Goal: Information Seeking & Learning: Learn about a topic

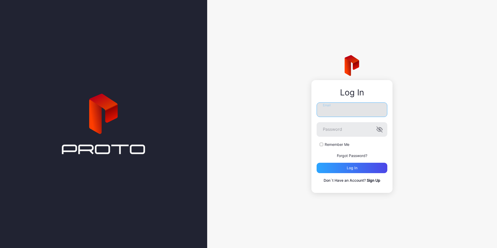
click at [332, 108] on input "Email" at bounding box center [351, 109] width 71 height 15
type input "**********"
click at [316, 163] on button "Log in" at bounding box center [351, 168] width 71 height 10
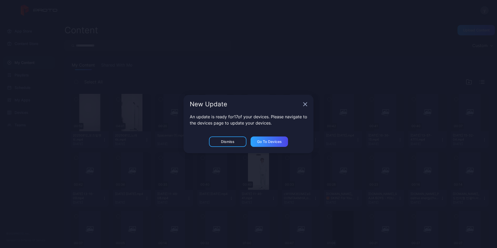
click at [307, 108] on div "New Update" at bounding box center [248, 104] width 130 height 19
click at [306, 104] on icon "button" at bounding box center [305, 104] width 4 height 4
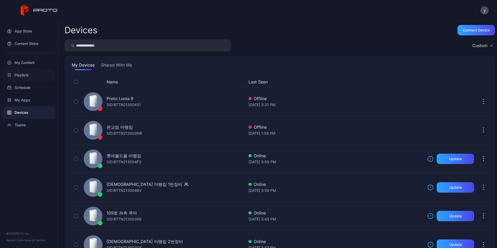
click at [27, 71] on div "Playlists" at bounding box center [29, 75] width 52 height 12
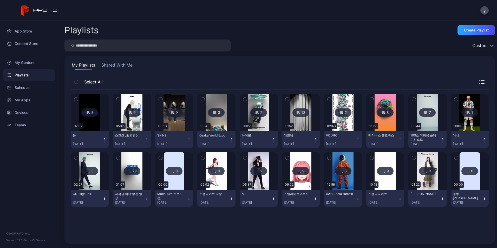
click at [117, 64] on button "Shared With Me" at bounding box center [116, 66] width 33 height 8
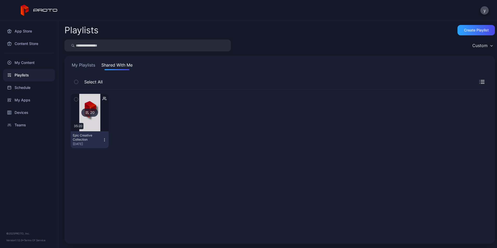
click at [94, 116] on div "20" at bounding box center [89, 112] width 17 height 8
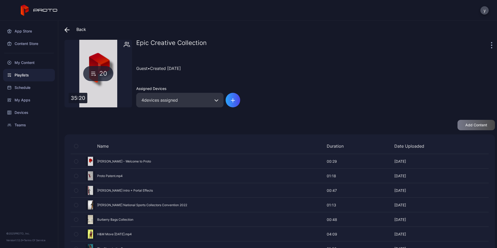
scroll to position [2, 0]
click at [25, 63] on div "My Content" at bounding box center [29, 62] width 52 height 12
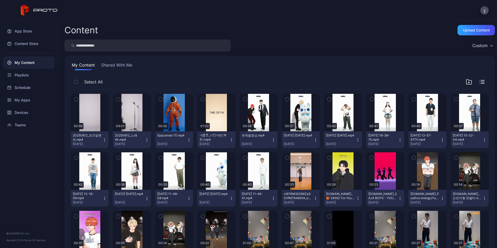
scroll to position [52, 0]
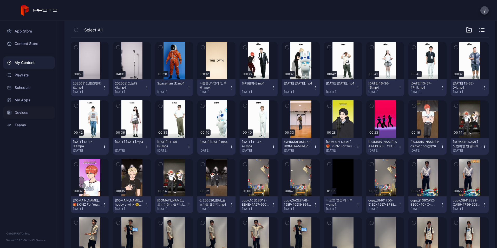
click at [25, 108] on div "Devices" at bounding box center [29, 112] width 52 height 12
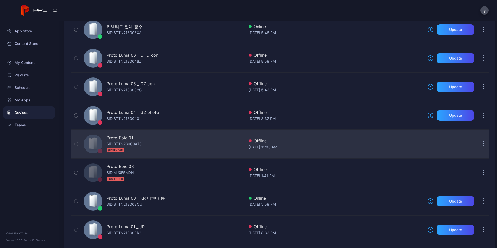
scroll to position [312, 0]
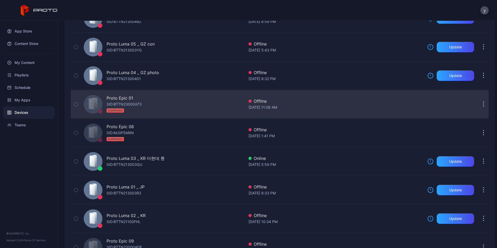
click at [159, 105] on div "Proto Epic 01 SID: BTTN23000A73 SUSPENDED" at bounding box center [163, 104] width 163 height 26
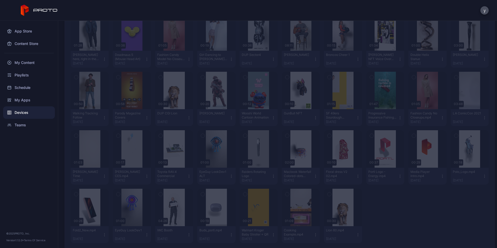
scroll to position [477, 0]
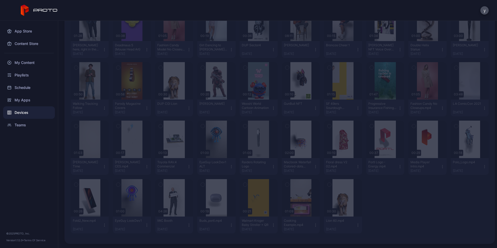
click at [26, 111] on div "Devices" at bounding box center [29, 112] width 52 height 12
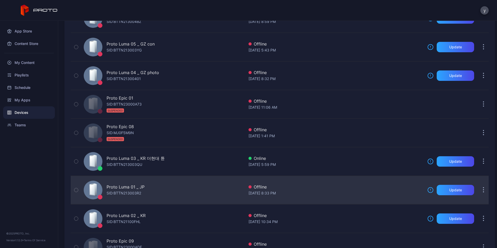
scroll to position [593, 0]
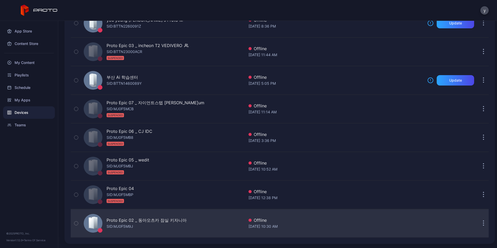
click at [175, 221] on div "Proto Epic 02 _ 동아오츠카 잠실 키자니아" at bounding box center [147, 220] width 80 height 6
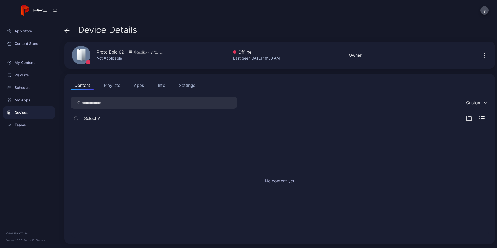
click at [20, 115] on div "Devices" at bounding box center [29, 112] width 52 height 12
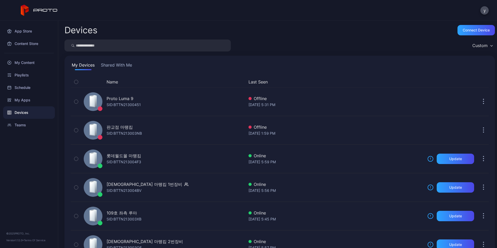
scroll to position [593, 0]
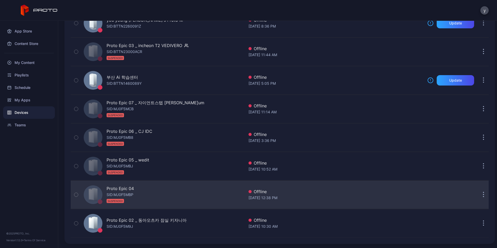
click at [171, 191] on div "Proto Epic 04 SID: MJ0F5MBP SUSPENDED" at bounding box center [163, 195] width 163 height 26
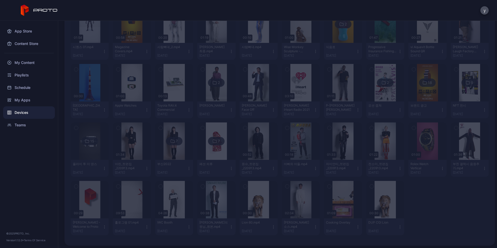
scroll to position [770, 0]
click at [31, 113] on div "Devices" at bounding box center [29, 112] width 52 height 12
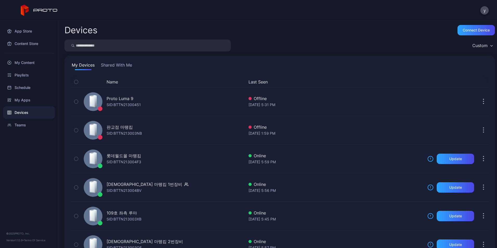
scroll to position [593, 0]
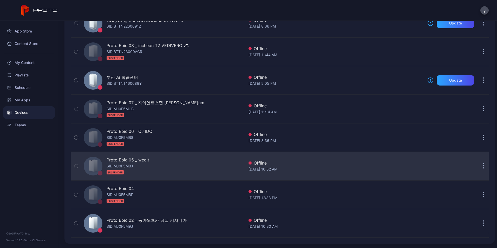
click at [169, 161] on div "Proto Epic 05 _ wedit SID: MJ0F5MBJ SUSPENDED" at bounding box center [163, 166] width 163 height 26
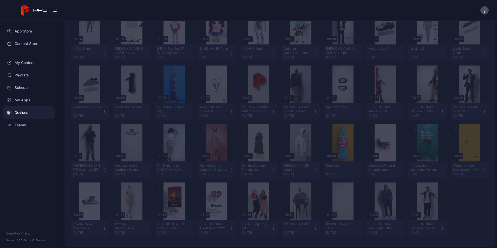
scroll to position [243, 0]
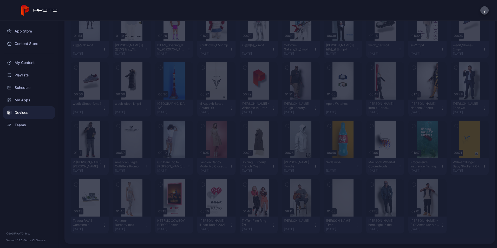
click at [23, 109] on div "Devices" at bounding box center [29, 112] width 52 height 12
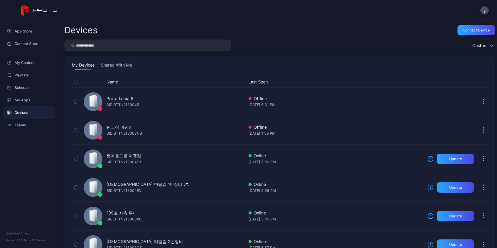
scroll to position [593, 0]
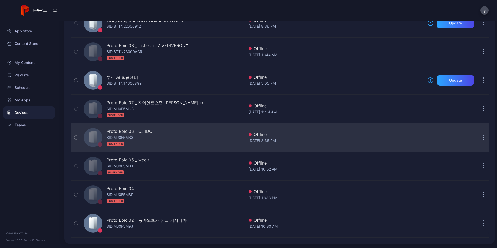
click at [176, 138] on div "Proto Epic 06 _ CJ IDC SID: MJ0F5MB8 SUSPENDED" at bounding box center [163, 137] width 163 height 26
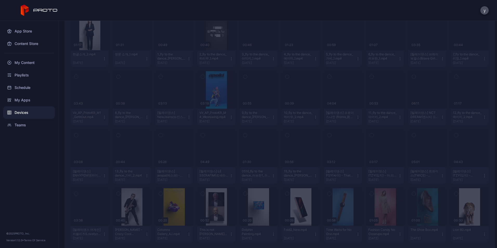
scroll to position [365, 0]
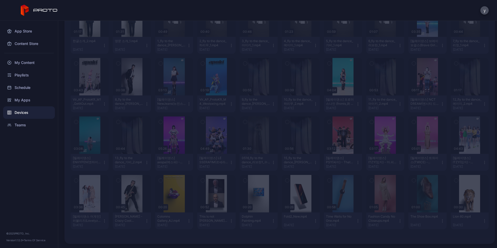
click at [28, 111] on div "Devices" at bounding box center [29, 112] width 52 height 12
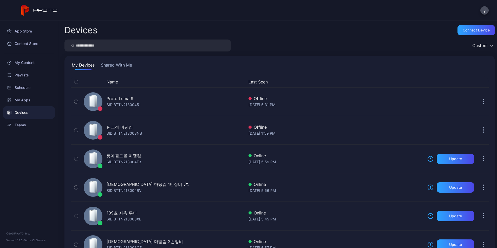
scroll to position [593, 0]
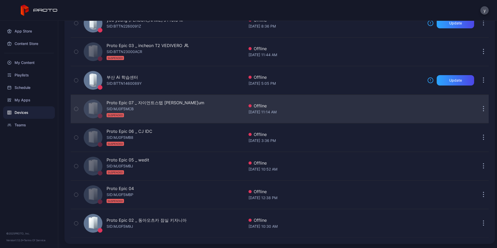
click at [163, 111] on div "Proto Epic 07 _ 자이언트스텝 [PERSON_NAME]um [PERSON_NAME]: MJ0F5MCB SUSPENDED" at bounding box center [156, 109] width 98 height 19
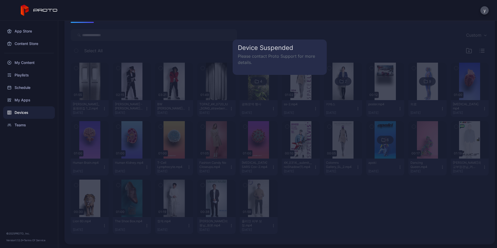
scroll to position [68, 0]
click at [32, 108] on div "Devices" at bounding box center [29, 112] width 52 height 12
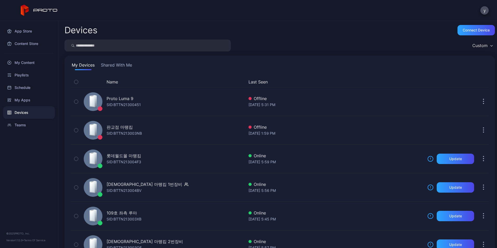
scroll to position [593, 0]
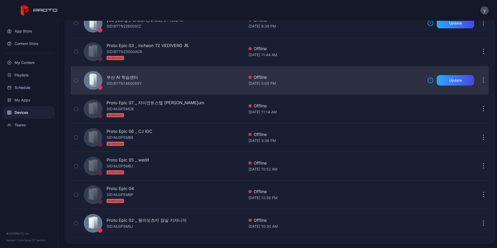
click at [177, 84] on div "부산 Ai 학습센터 SID: BTTN1460089Y" at bounding box center [163, 80] width 163 height 26
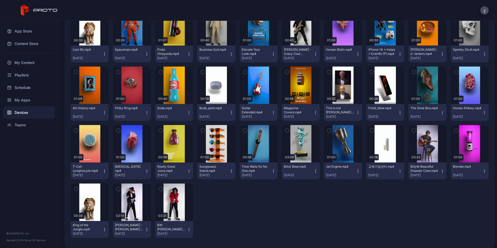
scroll to position [127, 0]
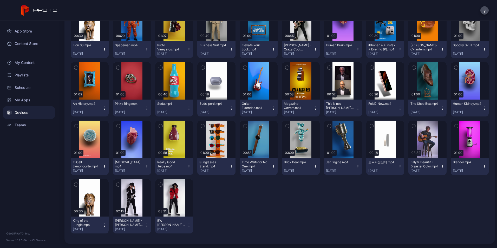
click at [33, 109] on div "Devices" at bounding box center [29, 112] width 52 height 12
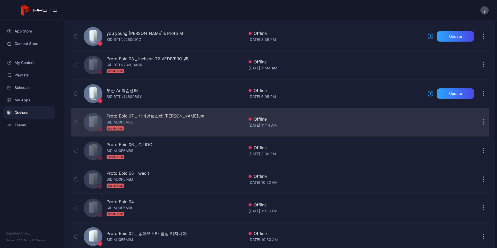
scroll to position [567, 0]
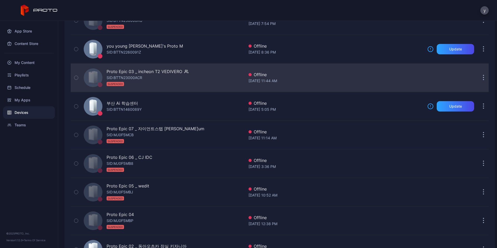
click at [187, 74] on div "Proto Epic 03 _ incheon T2 VEDIVERO SID: BTTN23000ACR SUSPENDED" at bounding box center [163, 78] width 163 height 26
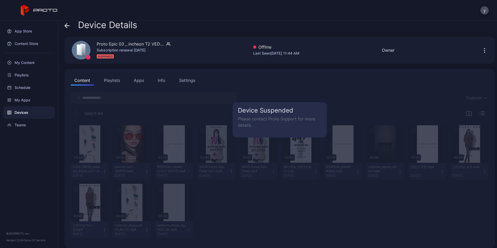
scroll to position [10, 0]
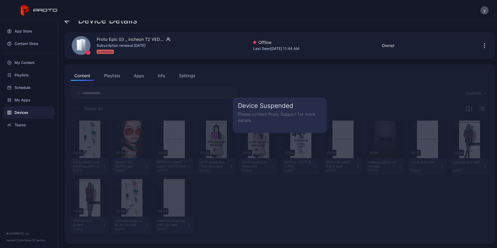
click at [25, 110] on div "Devices" at bounding box center [29, 112] width 52 height 12
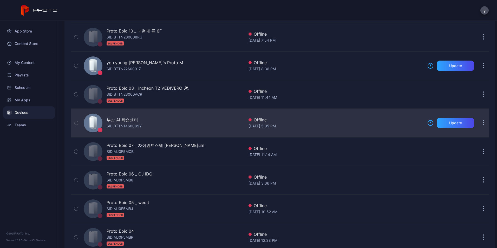
scroll to position [541, 0]
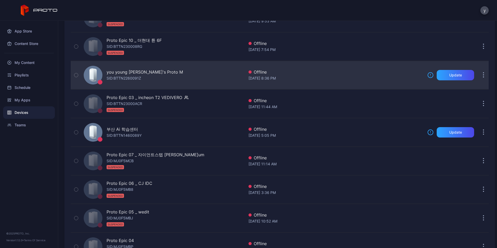
click at [165, 80] on div "you young [PERSON_NAME]'s Proto M SID: BTTN2260091Z" at bounding box center [163, 75] width 163 height 26
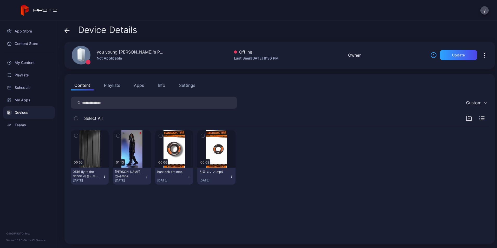
click at [118, 89] on button "Playlists" at bounding box center [111, 85] width 23 height 10
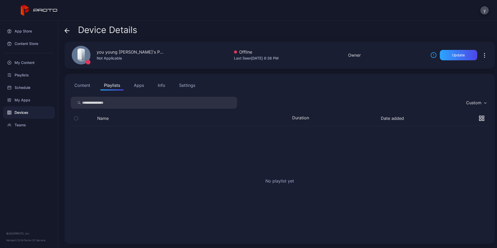
click at [27, 110] on div "Devices" at bounding box center [29, 112] width 52 height 12
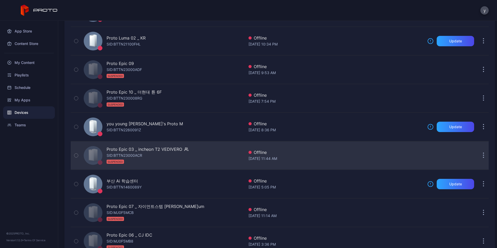
scroll to position [489, 0]
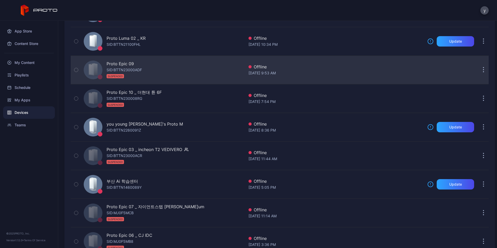
click at [172, 70] on div "Proto Epic 09 SID: BTTN23000ADF SUSPENDED" at bounding box center [163, 70] width 163 height 26
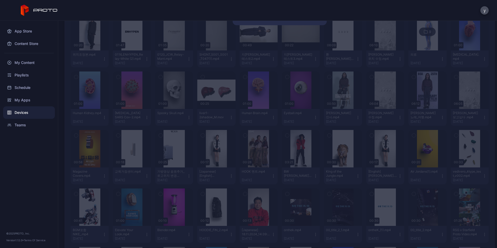
scroll to position [127, 0]
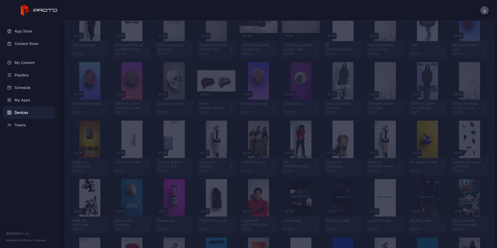
click at [24, 108] on div "Devices" at bounding box center [29, 112] width 52 height 12
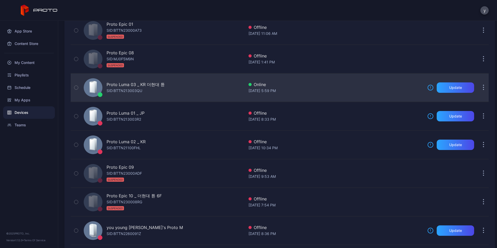
scroll to position [385, 0]
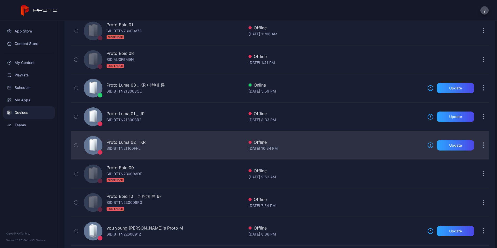
click at [173, 139] on div "Proto Luma 02 _ KR SID: BTTN21100FHL" at bounding box center [163, 145] width 163 height 26
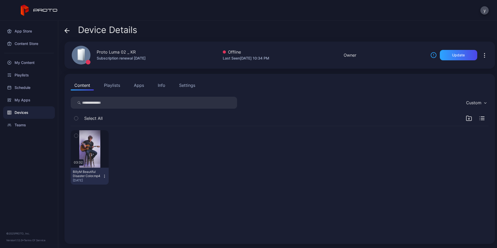
click at [32, 114] on div "Devices" at bounding box center [29, 112] width 52 height 12
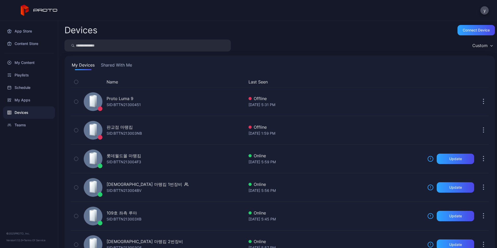
scroll to position [385, 0]
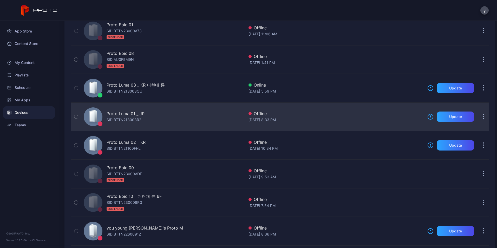
click at [168, 117] on div "Proto Luma 01 _ JP SID: BTTN213003R2" at bounding box center [163, 117] width 163 height 26
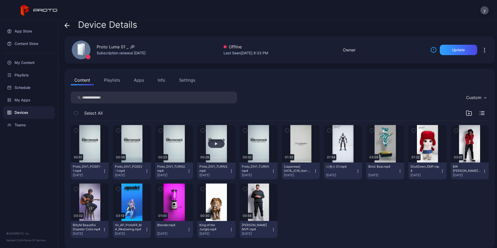
scroll to position [10, 0]
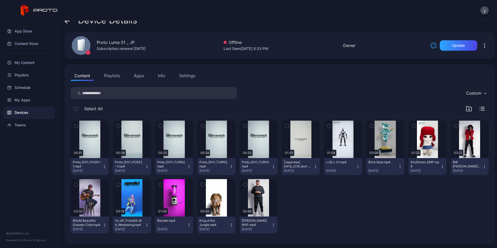
click at [117, 76] on button "Playlists" at bounding box center [111, 75] width 23 height 10
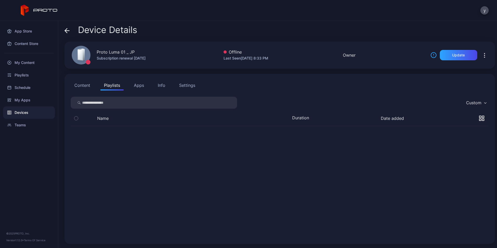
scroll to position [0, 0]
click at [35, 109] on div "Devices" at bounding box center [29, 112] width 52 height 12
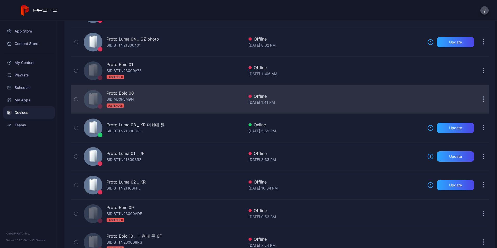
scroll to position [333, 0]
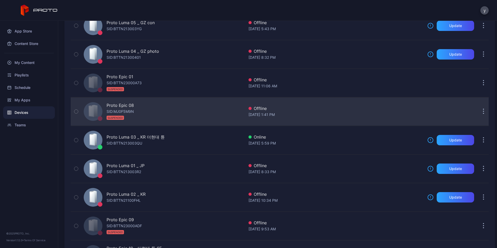
click at [153, 102] on div "Proto Epic 08 SID: MJ0F5M9N SUSPENDED" at bounding box center [163, 111] width 163 height 26
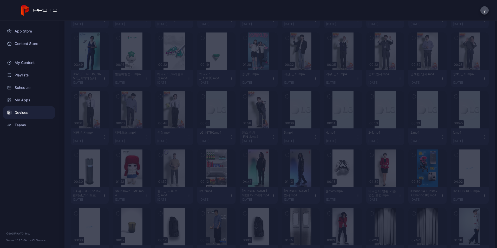
scroll to position [282, 0]
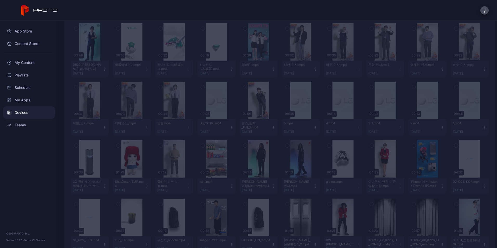
click at [22, 111] on div "Devices" at bounding box center [29, 112] width 52 height 12
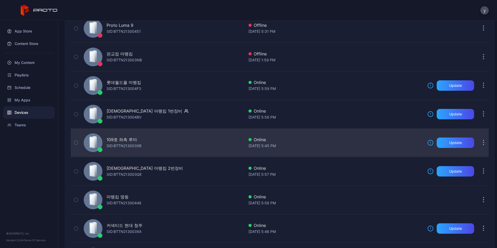
scroll to position [47, 0]
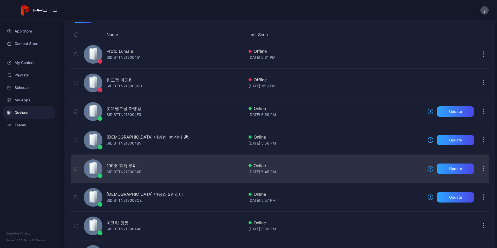
click at [167, 164] on div "109호 좌측 루마 SID: BTTN213003XB" at bounding box center [163, 169] width 163 height 26
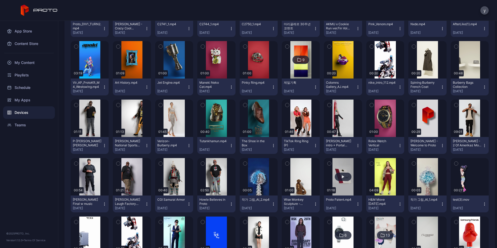
scroll to position [793, 0]
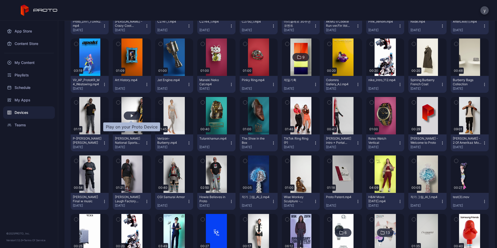
click at [135, 116] on div "button" at bounding box center [132, 115] width 17 height 8
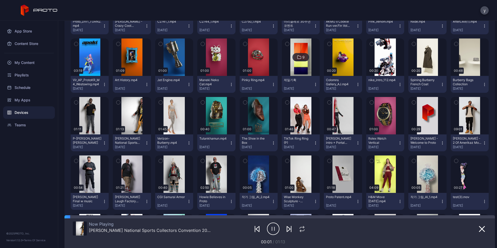
click at [271, 231] on icon "button" at bounding box center [273, 228] width 12 height 13
click at [479, 227] on button "button" at bounding box center [481, 228] width 9 height 7
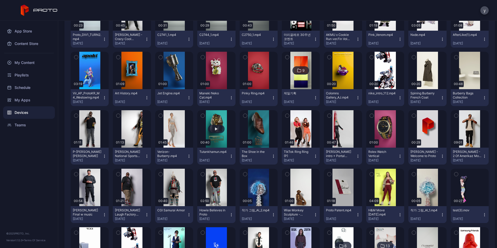
scroll to position [767, 0]
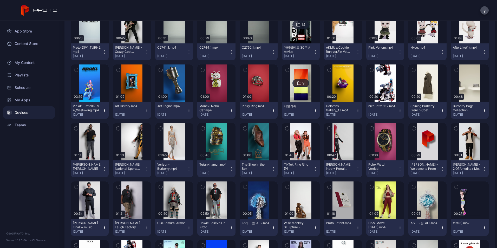
click at [147, 168] on icon "button" at bounding box center [147, 169] width 4 height 4
click at [147, 169] on icon "button" at bounding box center [147, 169] width 4 height 4
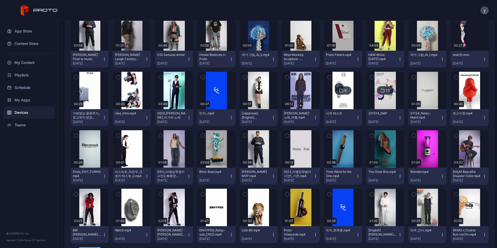
scroll to position [961, 0]
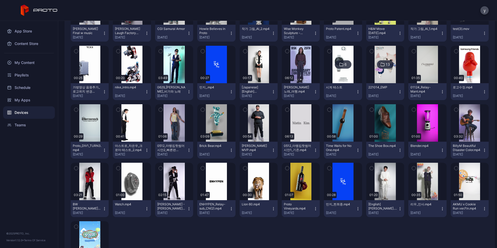
click at [50, 112] on div "Devices" at bounding box center [29, 112] width 52 height 12
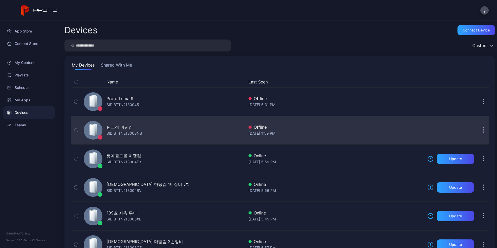
click at [148, 122] on div "판교점 마뗑킴 SID: BTTN213003NB" at bounding box center [163, 130] width 163 height 26
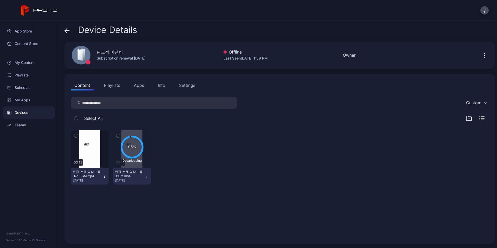
click at [29, 115] on div "Devices" at bounding box center [29, 112] width 52 height 12
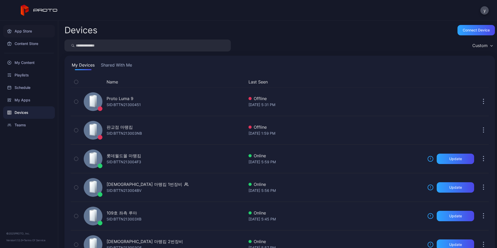
click at [31, 31] on div "App Store" at bounding box center [29, 31] width 52 height 12
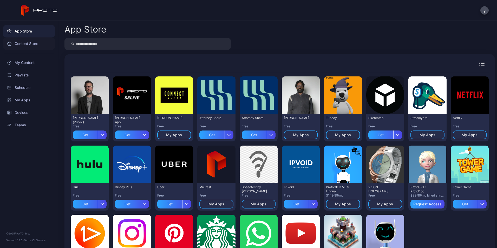
click at [27, 48] on div "Content Store" at bounding box center [29, 43] width 52 height 12
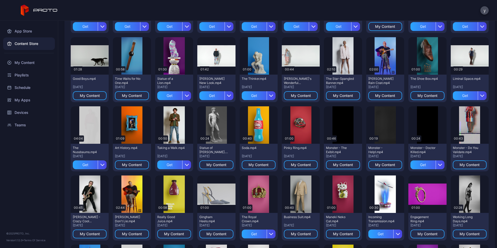
scroll to position [312, 0]
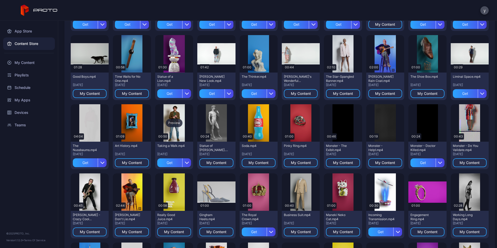
click at [177, 124] on div "Preview" at bounding box center [174, 123] width 17 height 8
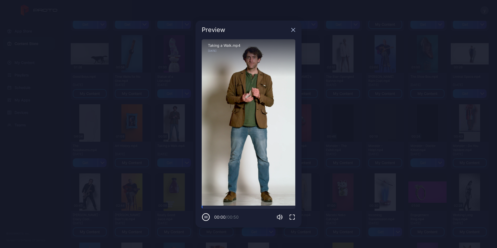
click at [225, 209] on div "00:00 / 00:50" at bounding box center [249, 214] width 94 height 16
click at [234, 207] on div at bounding box center [249, 207] width 94 height 3
click at [251, 207] on div at bounding box center [249, 207] width 94 height 3
click at [292, 30] on icon "button" at bounding box center [293, 30] width 4 height 4
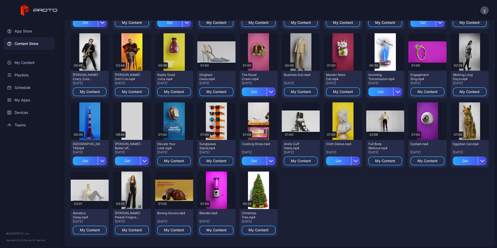
scroll to position [455, 0]
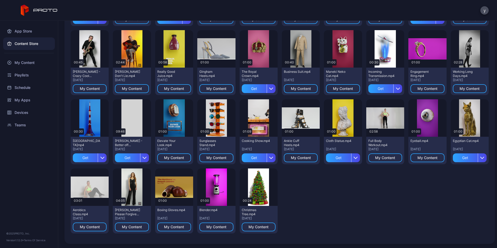
click at [35, 64] on div "My Content" at bounding box center [29, 62] width 52 height 12
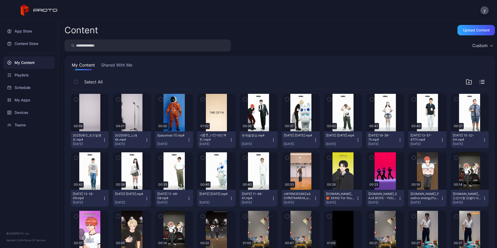
click at [254, 77] on div "Select All" at bounding box center [280, 82] width 418 height 13
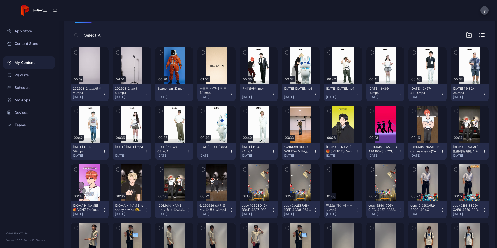
scroll to position [52, 0]
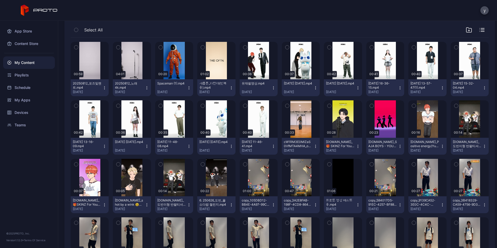
click at [277, 107] on div "Preview 00:59 20250812_포즈및멘트.mp4 [DATE] Preview 04:01 20250812_노래4k.mp4 [DATE] …" at bounding box center [280, 220] width 418 height 365
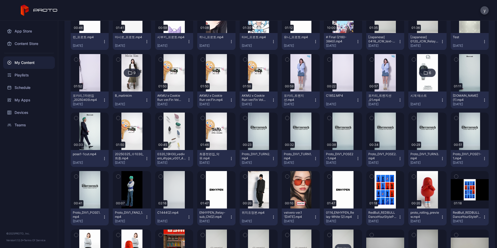
scroll to position [770, 0]
